Goal: Information Seeking & Learning: Learn about a topic

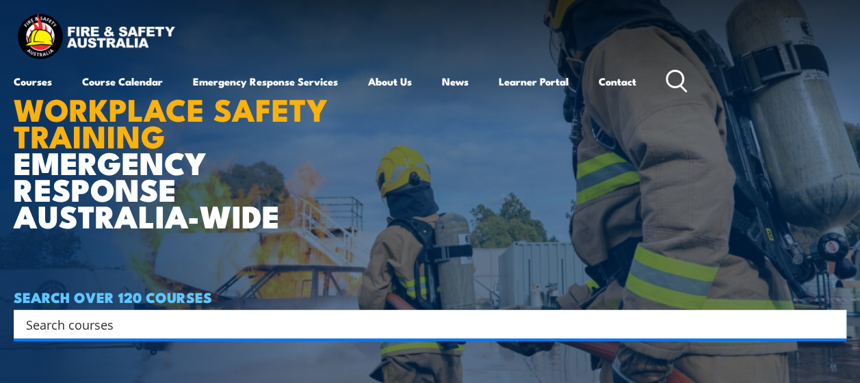
click at [238, 320] on input "Search input" at bounding box center [421, 324] width 791 height 21
type input "hsr"
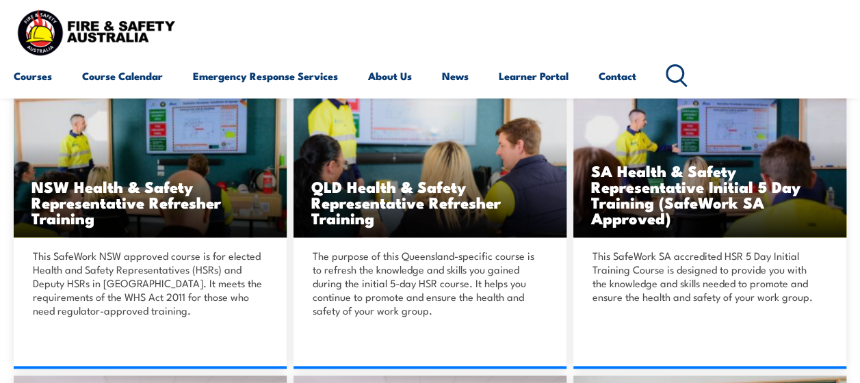
scroll to position [274, 0]
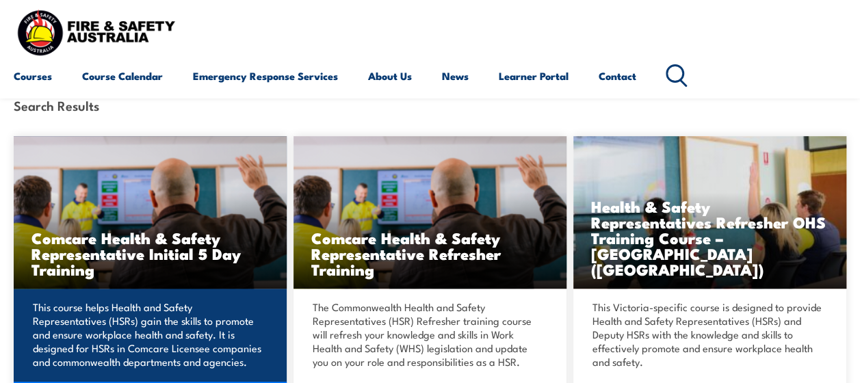
click at [188, 233] on h3 "Comcare Health & Safety Representative Initial 5 Day Training" at bounding box center [150, 253] width 238 height 47
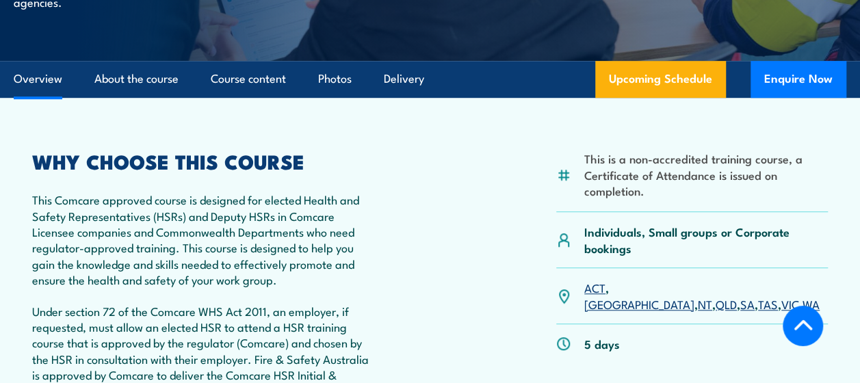
scroll to position [411, 0]
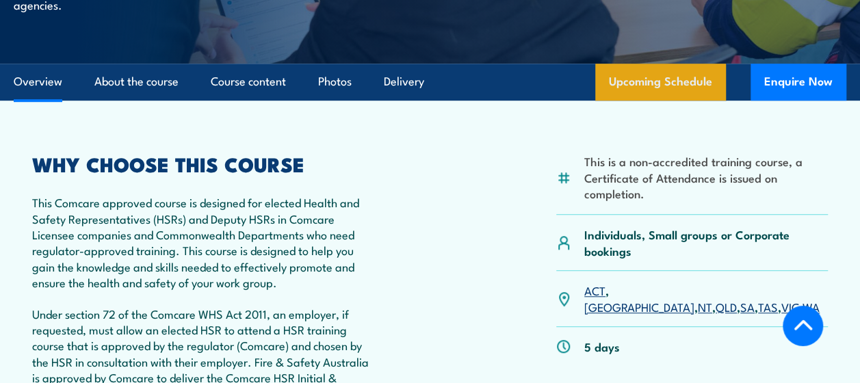
click at [660, 79] on link "Upcoming Schedule" at bounding box center [660, 82] width 131 height 37
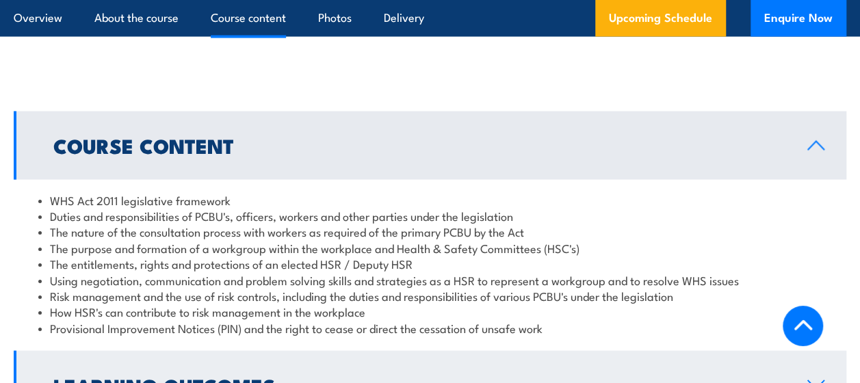
scroll to position [1263, 0]
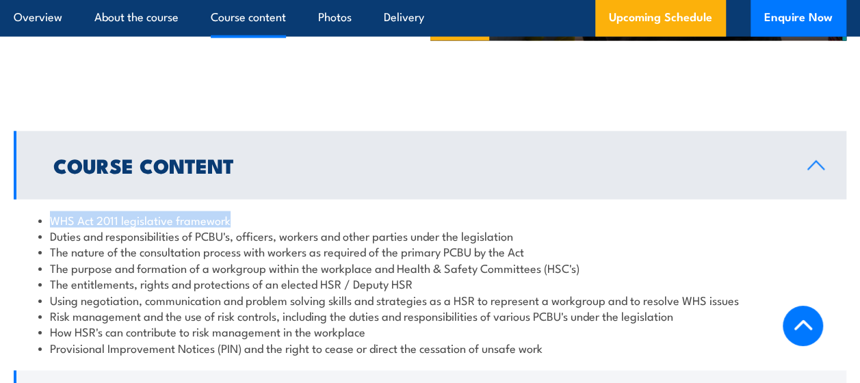
drag, startPoint x: 52, startPoint y: 219, endPoint x: 244, endPoint y: 220, distance: 191.7
click at [244, 220] on li "WHS Act 2011 legislative framework" at bounding box center [430, 220] width 784 height 16
drag, startPoint x: 244, startPoint y: 220, endPoint x: 267, endPoint y: 235, distance: 28.1
click at [267, 235] on li "Duties and responsibilities of PCBU's, officers, workers and other parties unde…" at bounding box center [430, 235] width 784 height 16
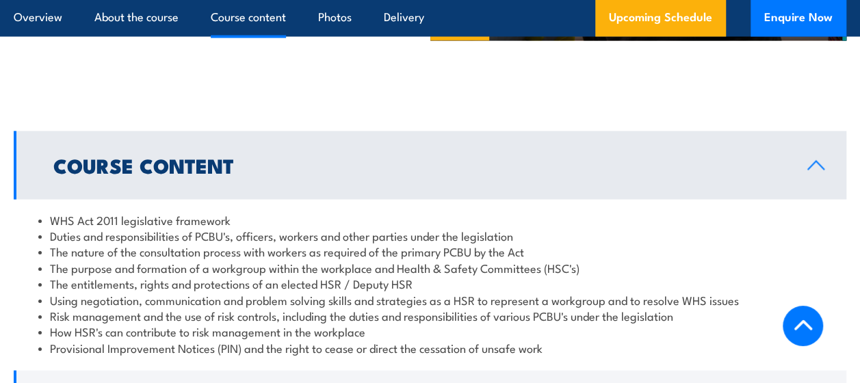
scroll to position [1331, 0]
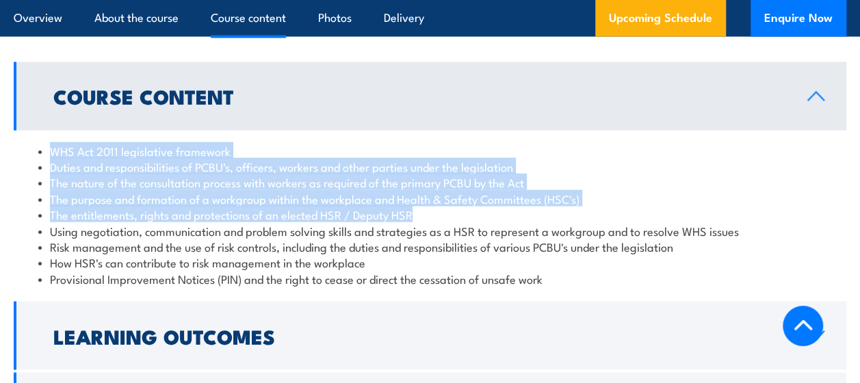
drag, startPoint x: 413, startPoint y: 214, endPoint x: 53, endPoint y: 149, distance: 365.7
click at [53, 149] on ul "WHS Act 2011 legislative framework Duties and responsibilities of PCBU's, offic…" at bounding box center [430, 215] width 784 height 144
click at [433, 209] on li "The entitlements, rights and protections of an elected HSR / Deputy HSR" at bounding box center [430, 215] width 784 height 16
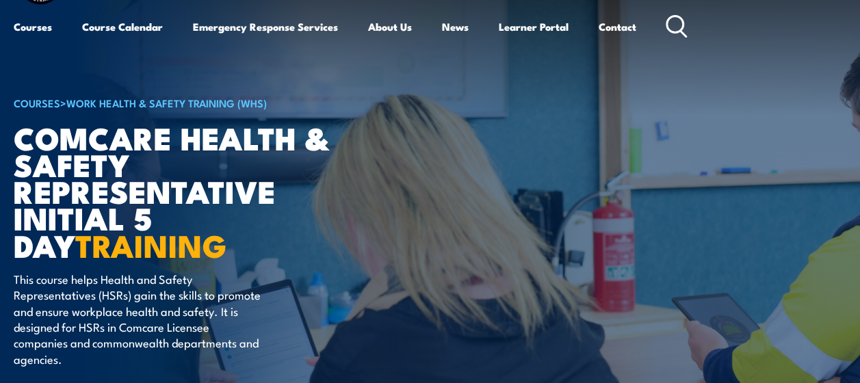
scroll to position [68, 0]
